Goal: Task Accomplishment & Management: Manage account settings

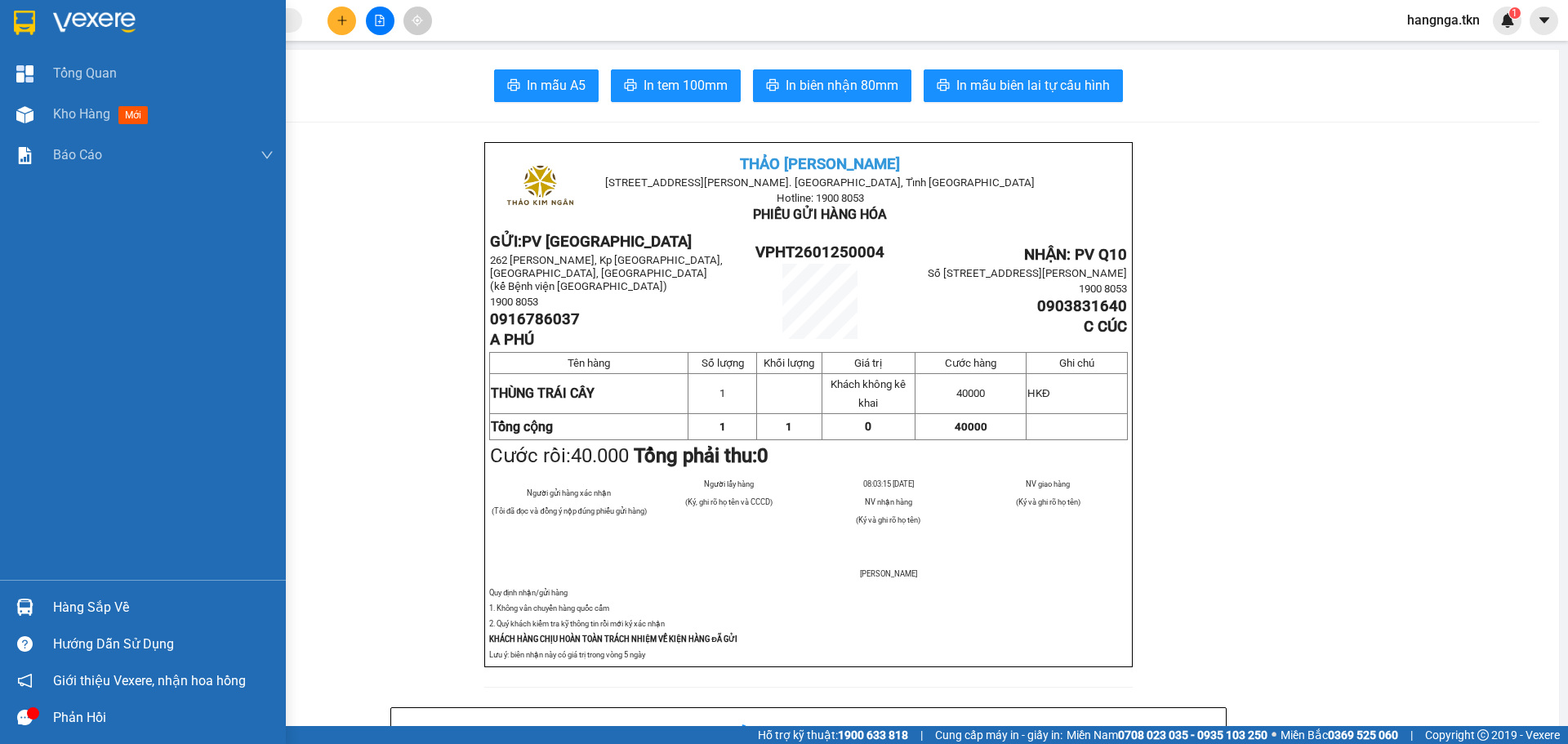
click at [88, 603] on div "Hàng sắp về" at bounding box center [163, 608] width 221 height 24
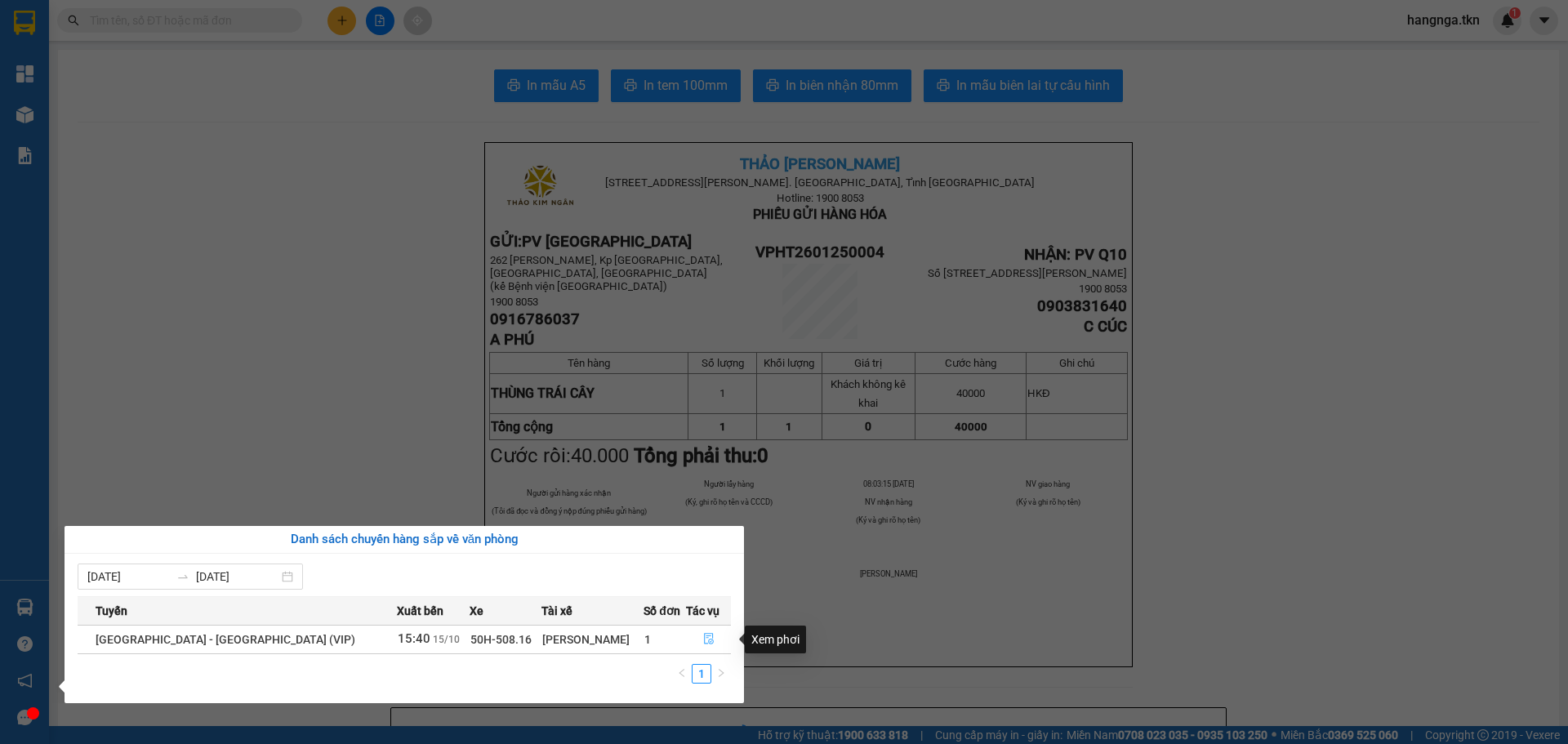
click at [704, 638] on icon "file-done" at bounding box center [708, 639] width 9 height 11
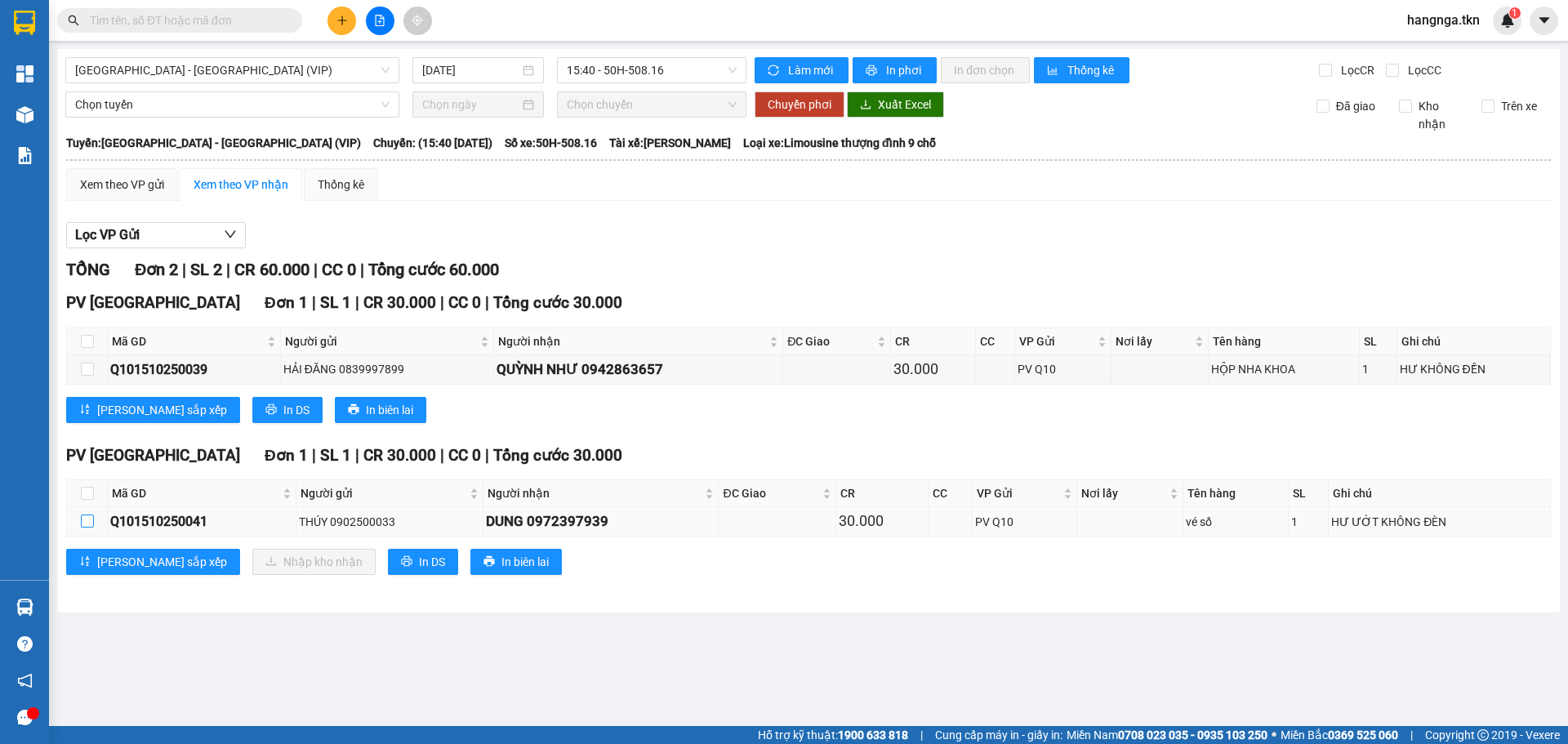
click at [92, 520] on input "checkbox" at bounding box center [87, 521] width 13 height 13
checkbox input "true"
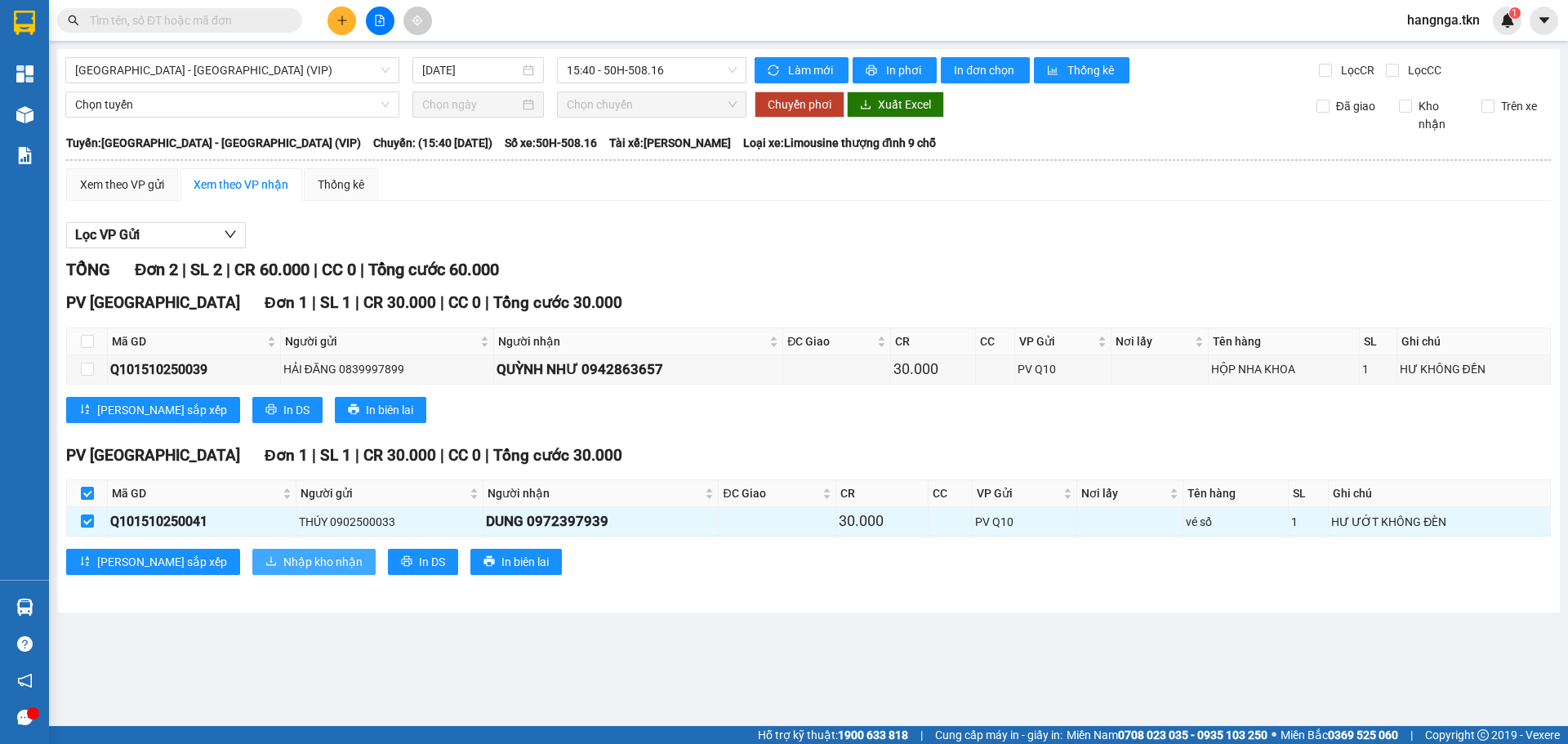
click at [266, 566] on icon "download" at bounding box center [271, 561] width 11 height 11
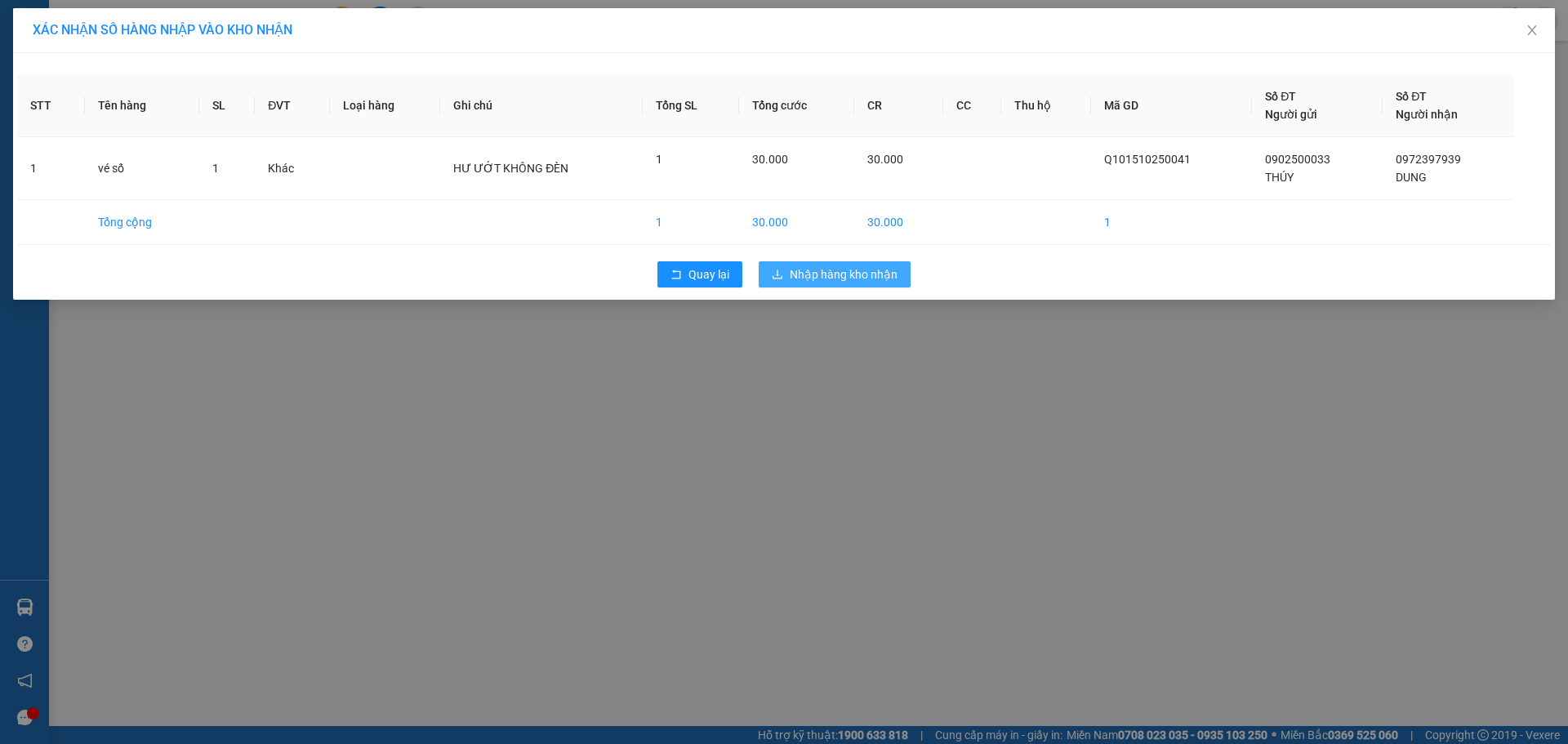
click at [832, 273] on span "Nhập hàng kho nhận" at bounding box center [844, 274] width 108 height 18
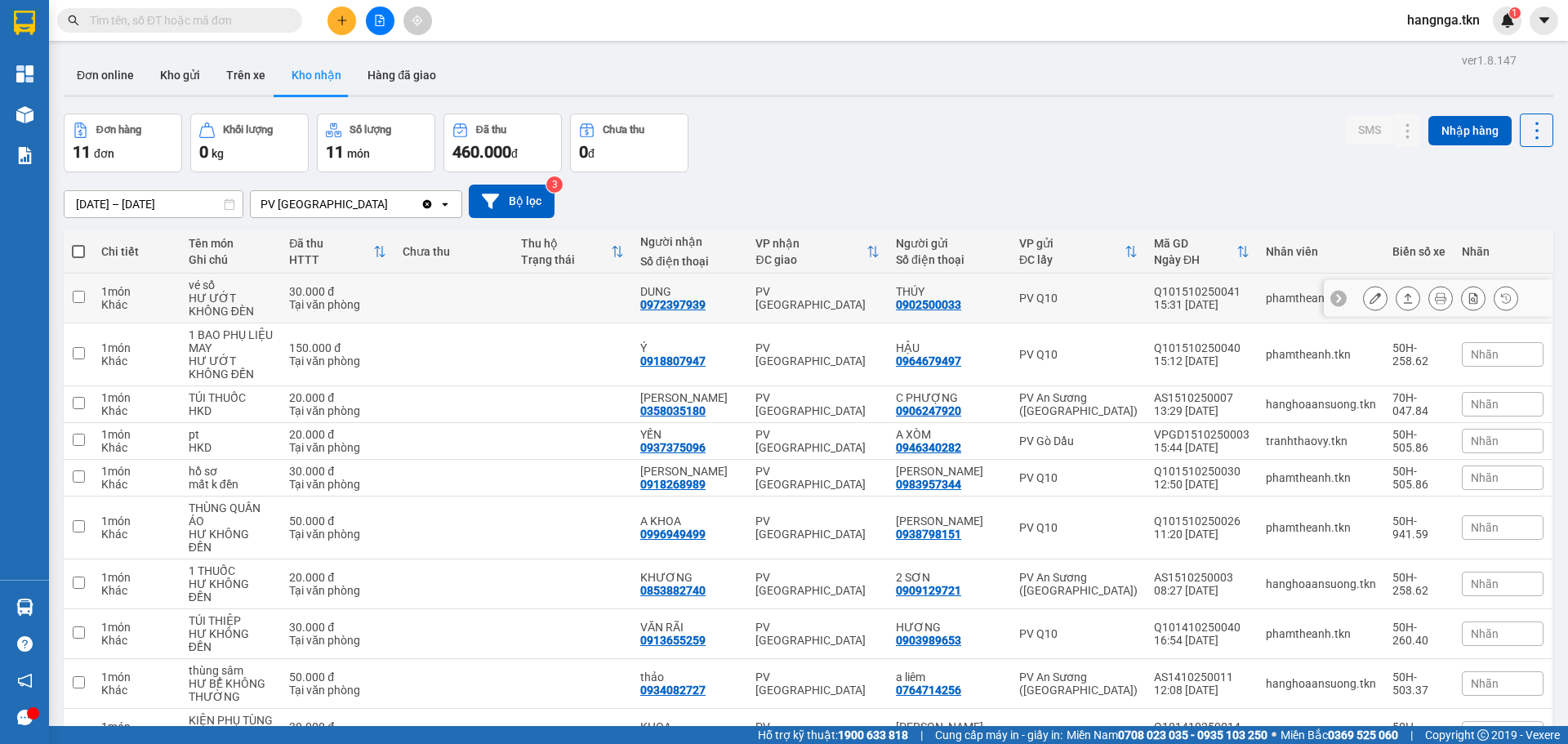
click at [1370, 300] on icon at bounding box center [1376, 298] width 11 height 11
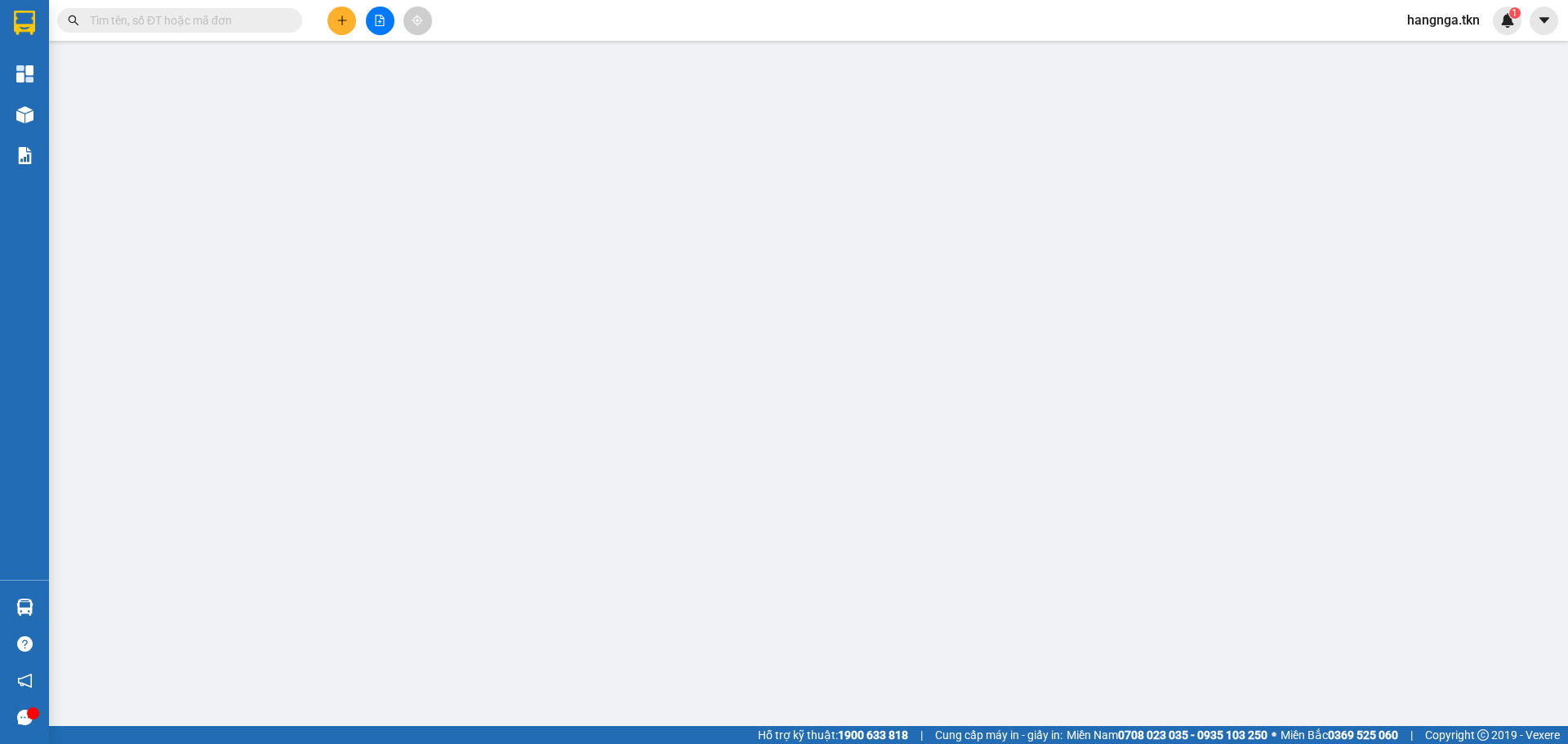
type input "0902500033"
type input "THÚY"
type input "0972397939"
type input "DUNG"
type input "30.000"
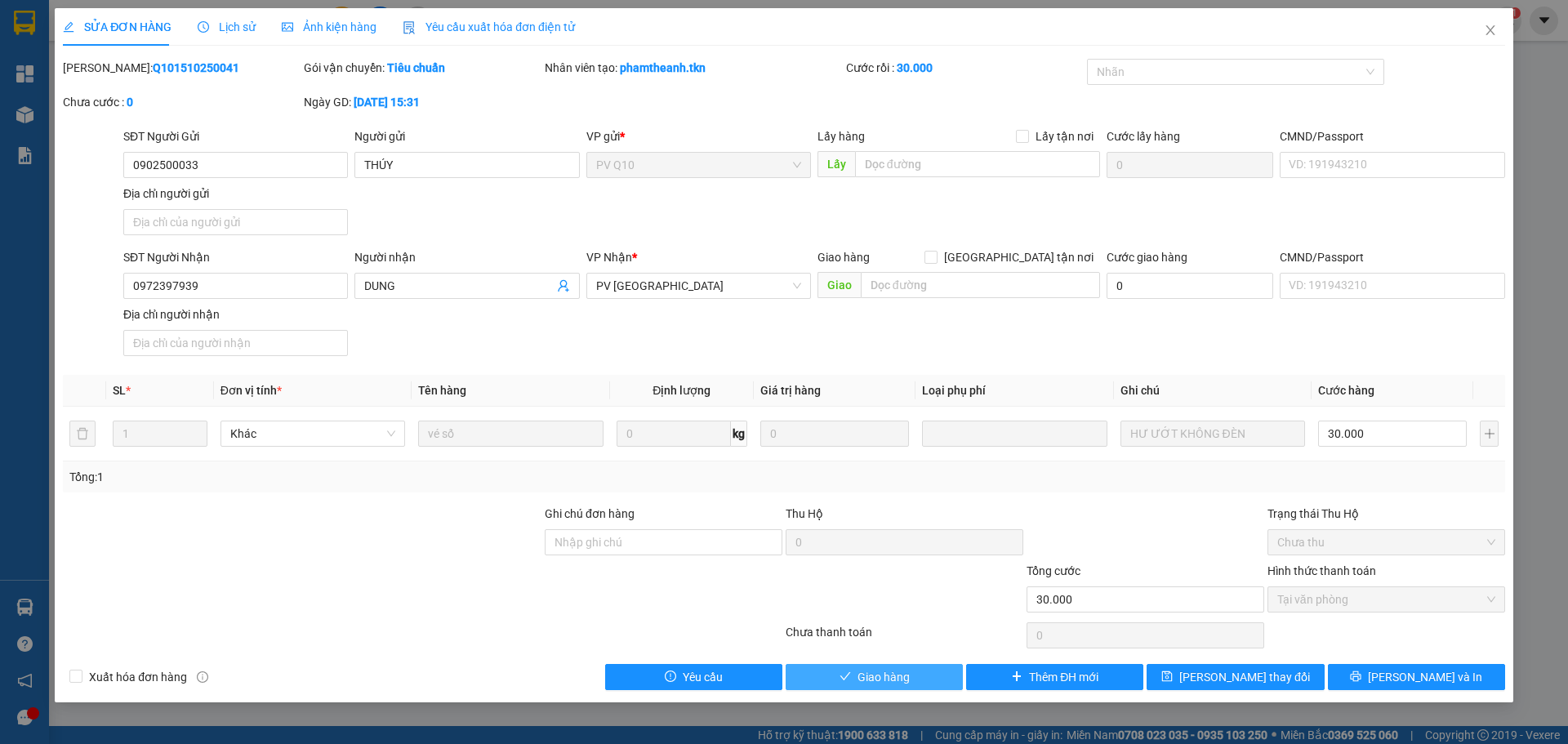
click at [836, 671] on button "Giao hàng" at bounding box center [874, 677] width 177 height 26
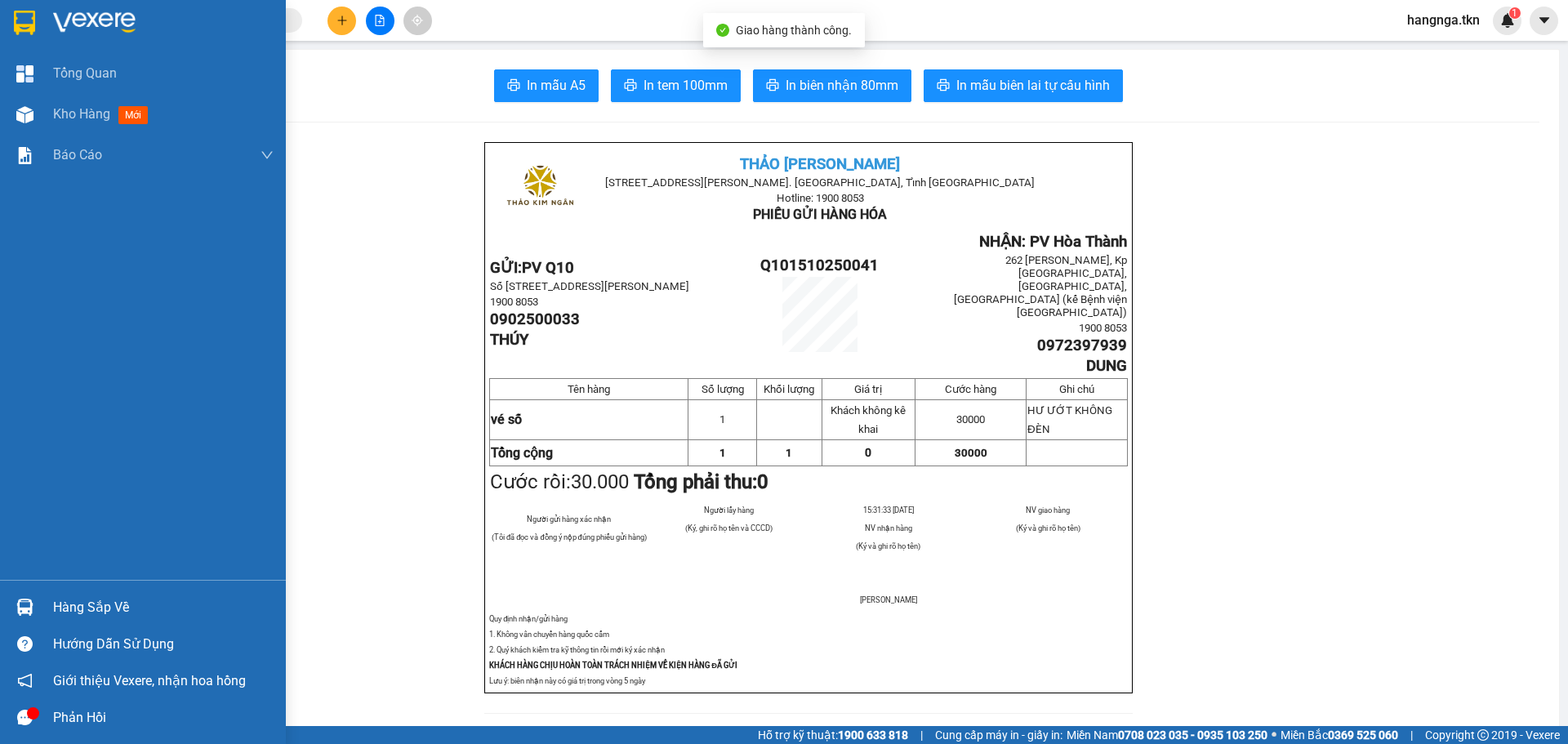
click at [65, 19] on img at bounding box center [95, 23] width 83 height 24
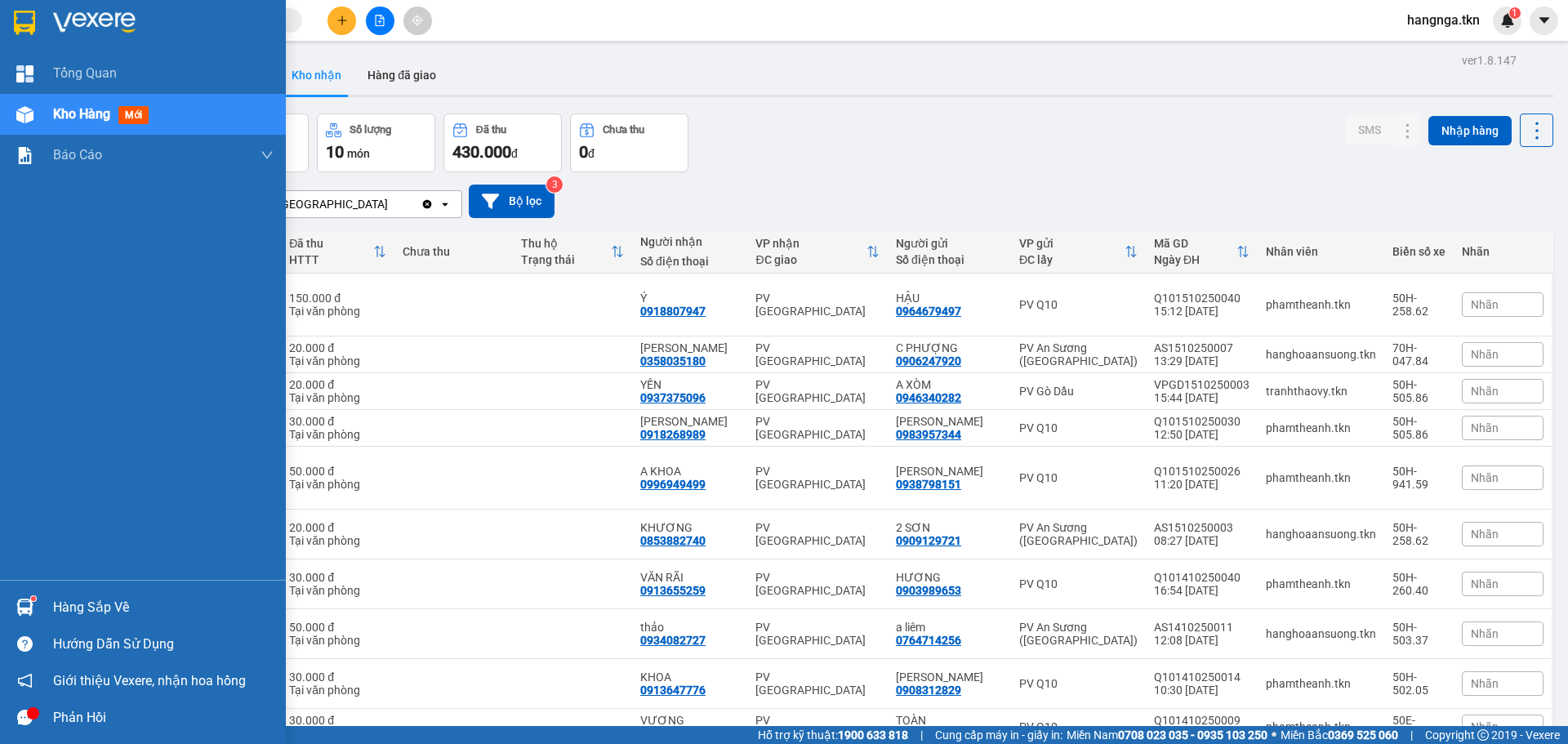
click at [82, 600] on div "Hàng sắp về" at bounding box center [163, 608] width 221 height 24
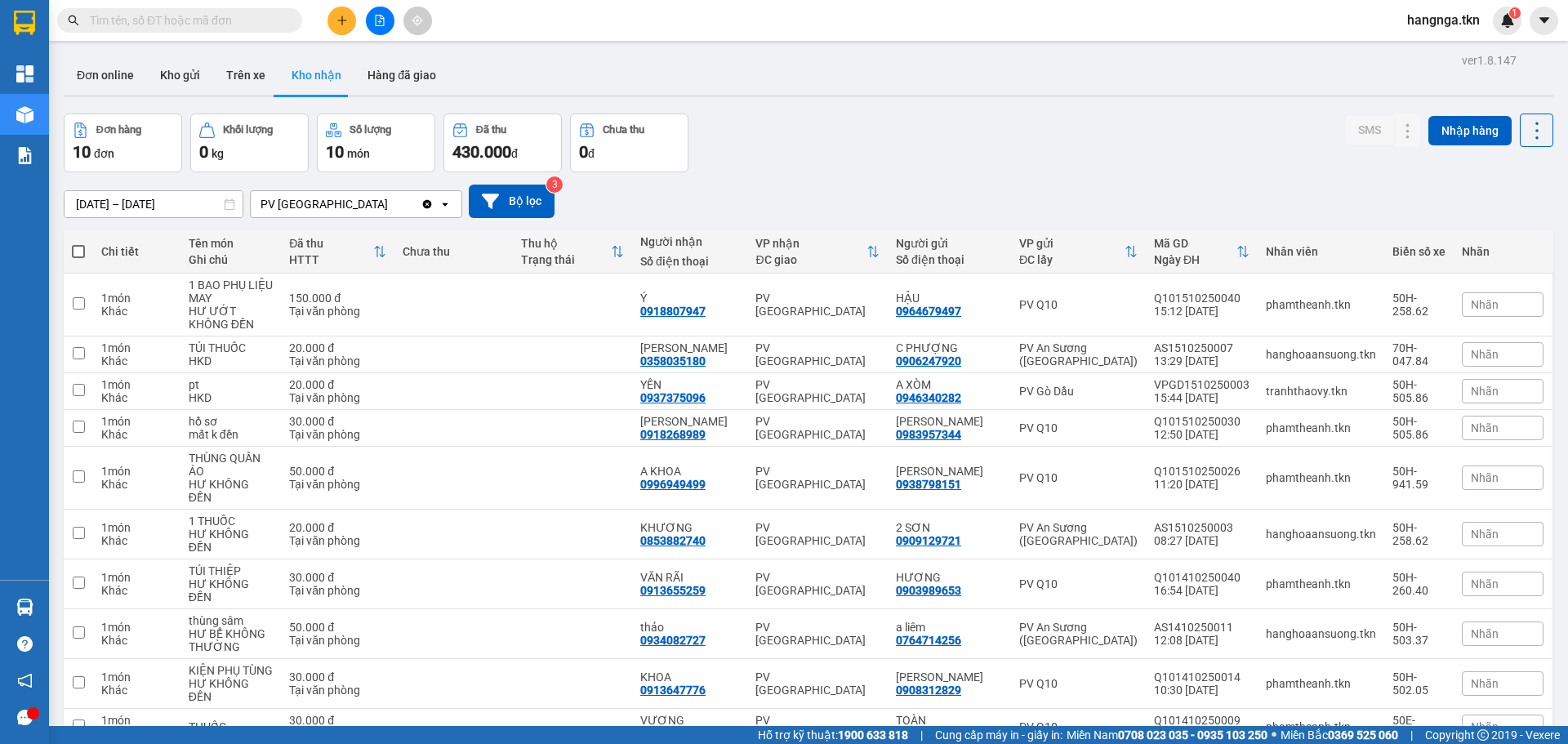
click at [872, 151] on section "Kết quả tìm kiếm ( 0 ) Bộ lọc No Data hangnga.tkn 1 Tổng Quan Kho hàng mới Báo …" at bounding box center [784, 372] width 1568 height 744
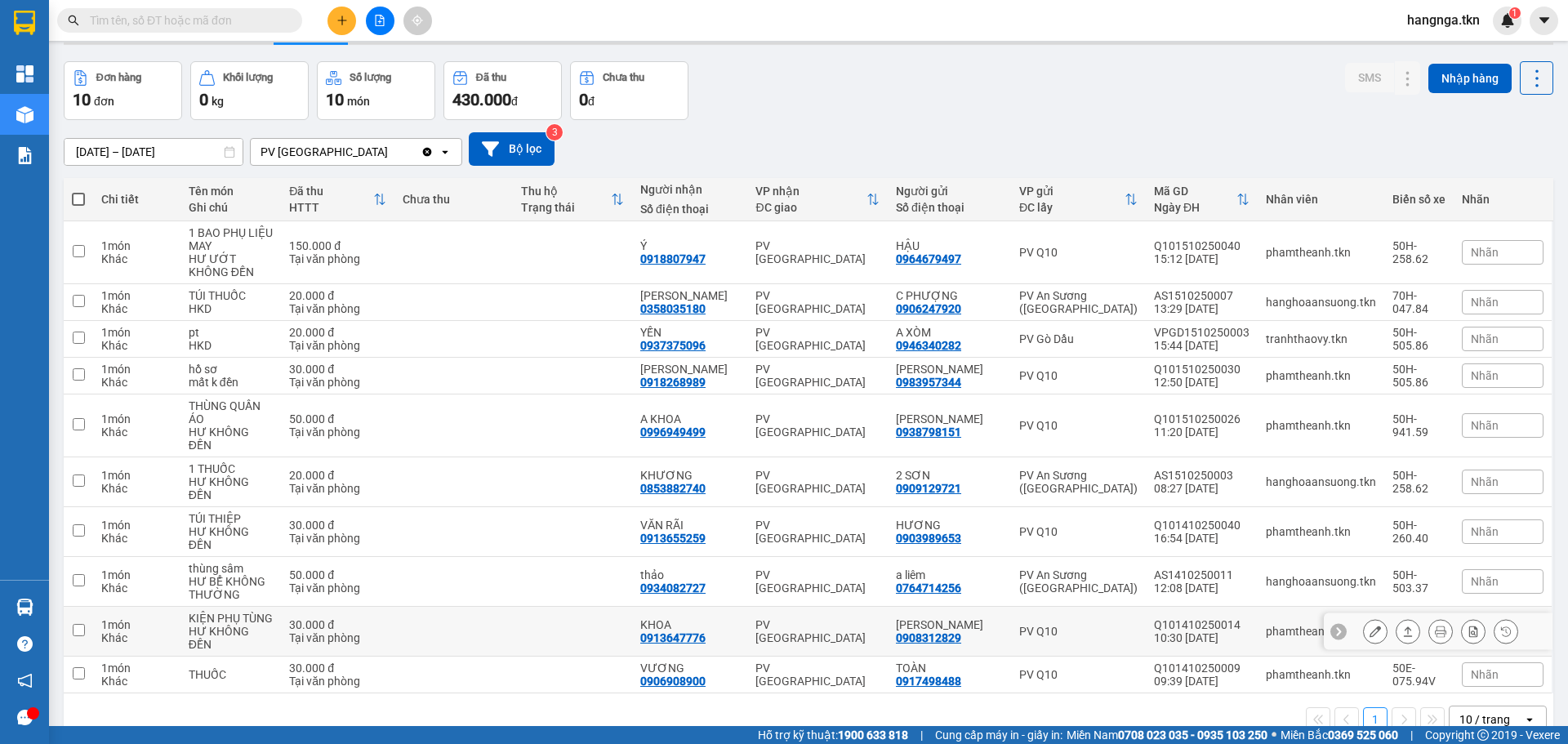
scroll to position [75, 0]
